Goal: Task Accomplishment & Management: Use online tool/utility

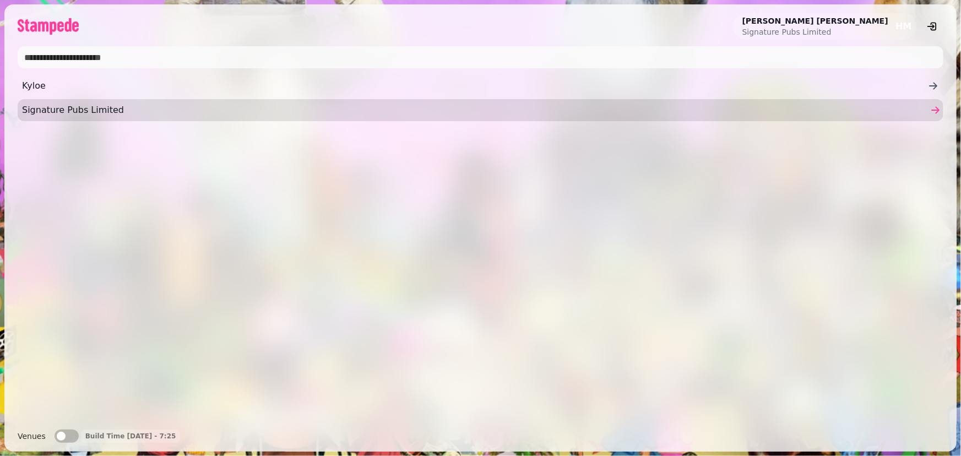
click at [70, 109] on span "Signature Pubs Limited" at bounding box center [475, 110] width 906 height 13
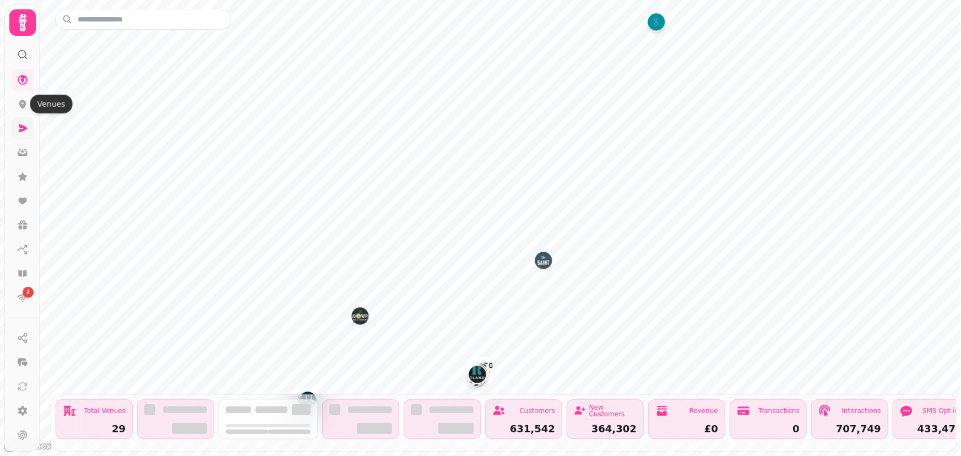
click at [18, 123] on icon at bounding box center [22, 128] width 11 height 11
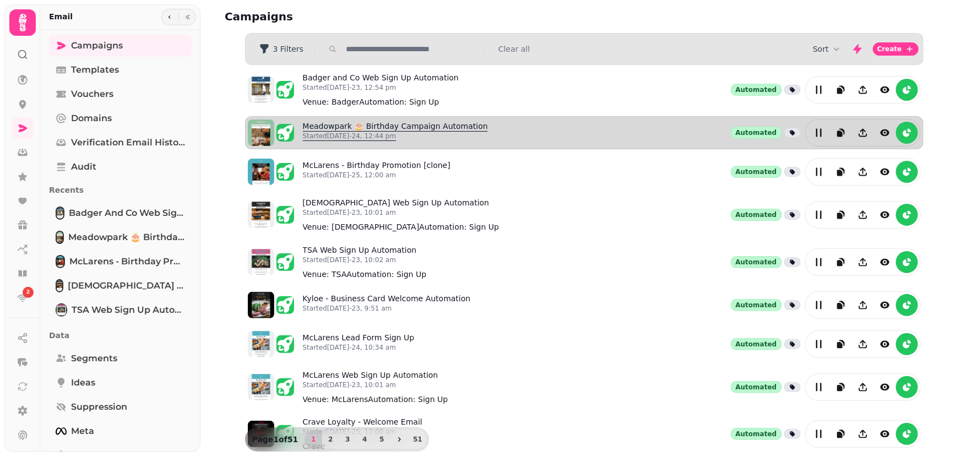
scroll to position [39, 0]
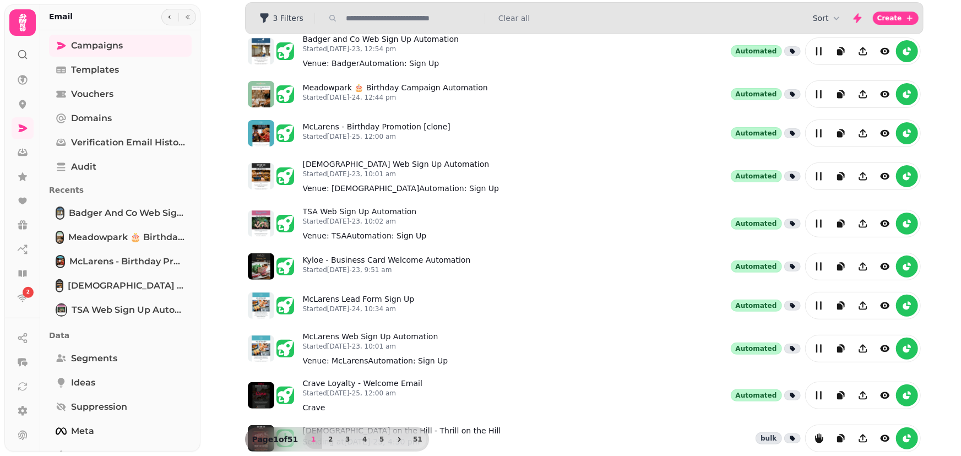
drag, startPoint x: 361, startPoint y: 11, endPoint x: 360, endPoint y: 18, distance: 6.6
click at [360, 18] on div "3 Filters Clear all" at bounding box center [584, 18] width 677 height 18
click at [358, 19] on input "text" at bounding box center [411, 18] width 141 height 11
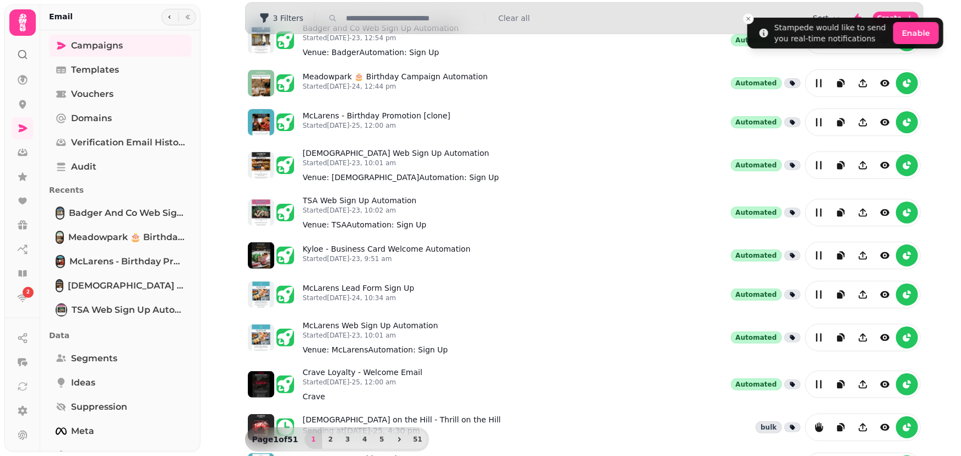
click at [344, 16] on input "text" at bounding box center [411, 18] width 141 height 11
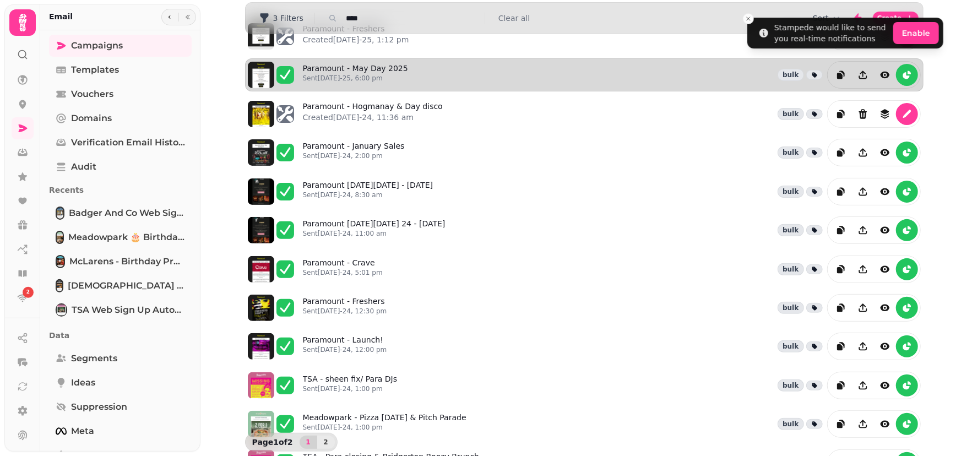
scroll to position [0, 0]
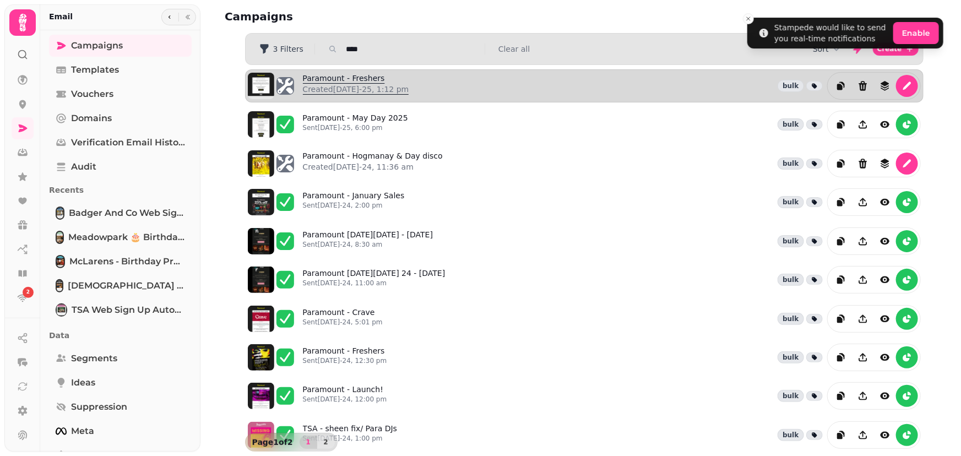
type input "****"
click at [338, 77] on link "Paramount - Freshers Created 8th Aug-25, 1:12 pm" at bounding box center [356, 86] width 106 height 26
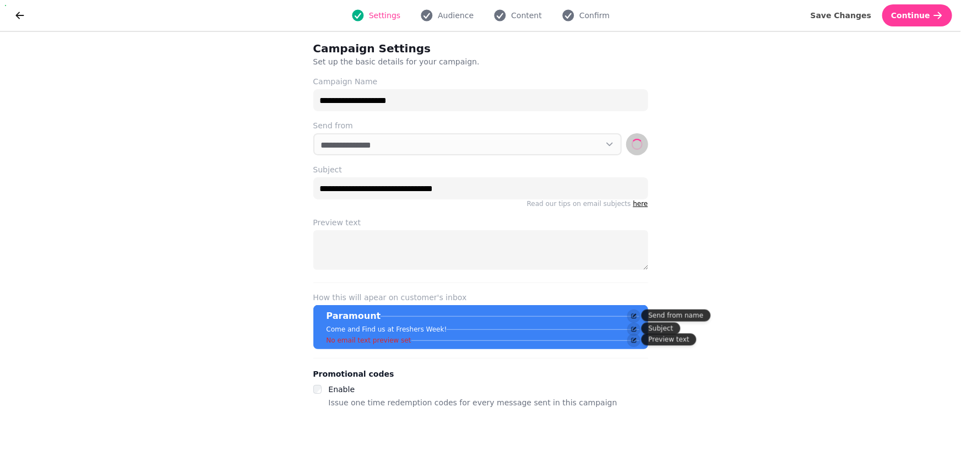
select select "**********"
click at [526, 15] on span "Content" at bounding box center [526, 15] width 31 height 11
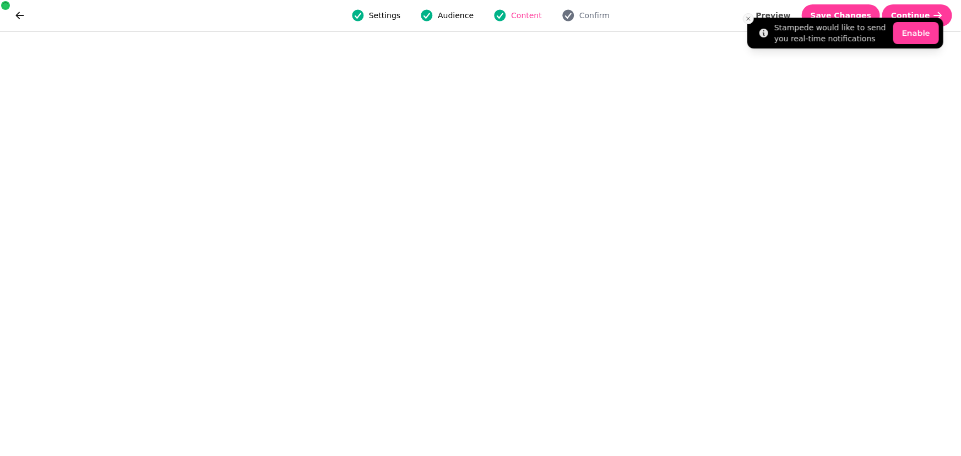
click at [748, 19] on icon "Close toast" at bounding box center [748, 18] width 7 height 7
